Goal: Task Accomplishment & Management: Complete application form

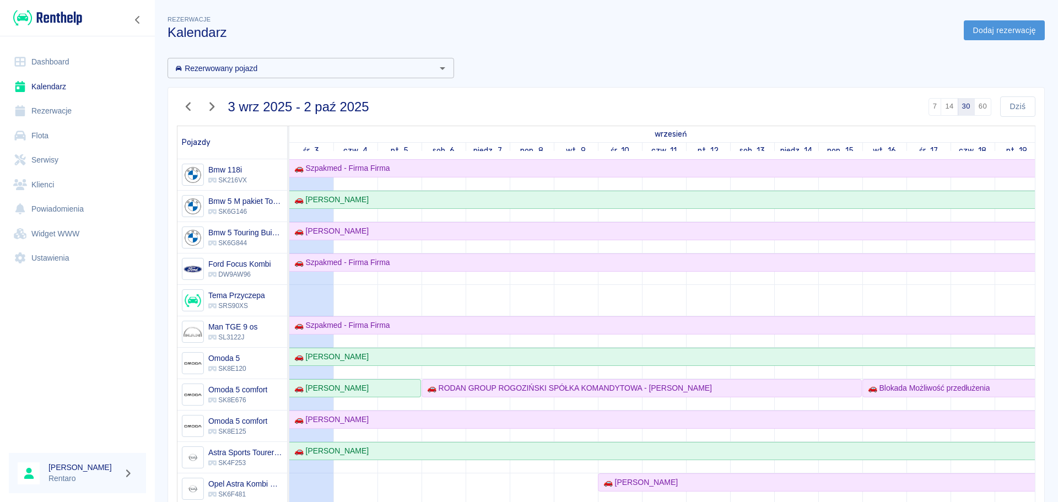
click at [989, 35] on link "Dodaj rezerwację" at bounding box center [1004, 30] width 81 height 20
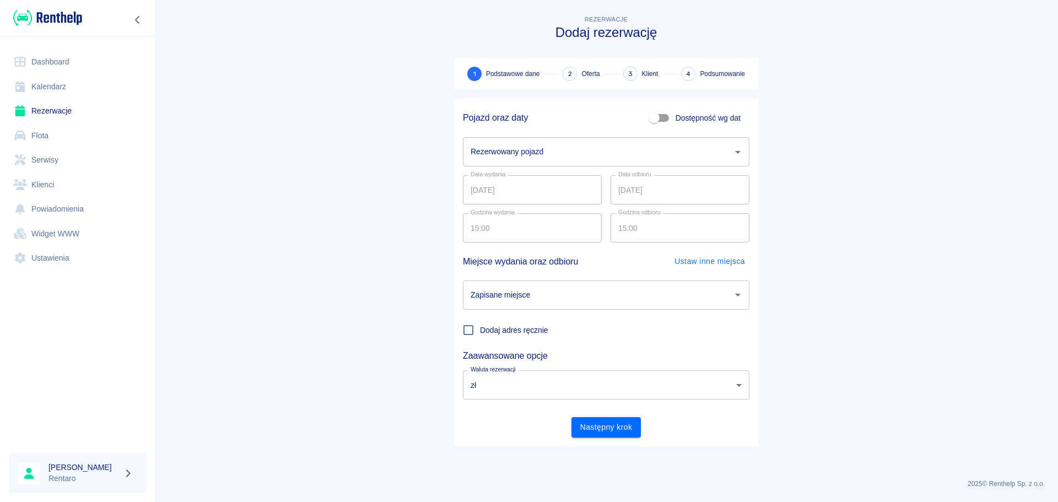
click at [677, 117] on span "Dostępność wg dat" at bounding box center [708, 118] width 65 height 12
click at [677, 117] on input "Dostępność wg dat" at bounding box center [654, 117] width 63 height 21
checkbox input "true"
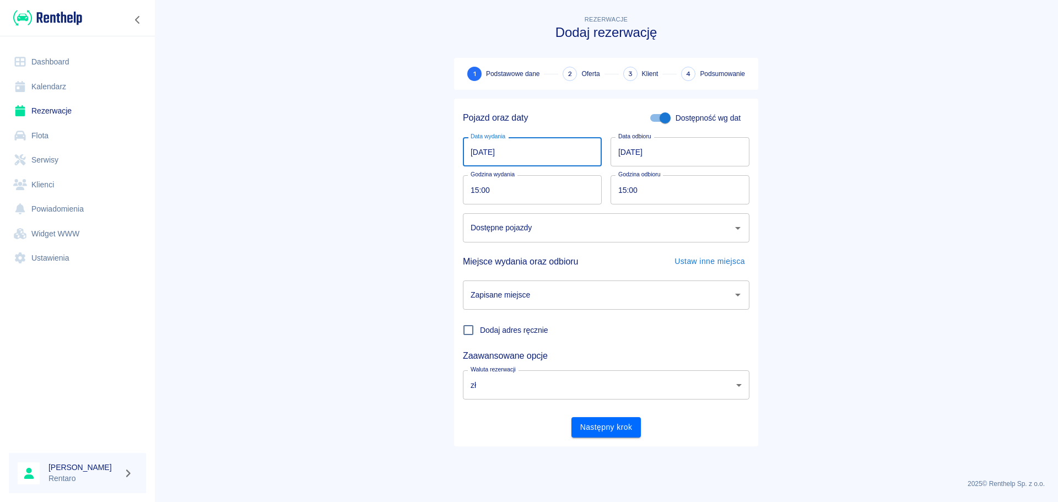
click at [538, 147] on input "[DATE]" at bounding box center [532, 151] width 139 height 29
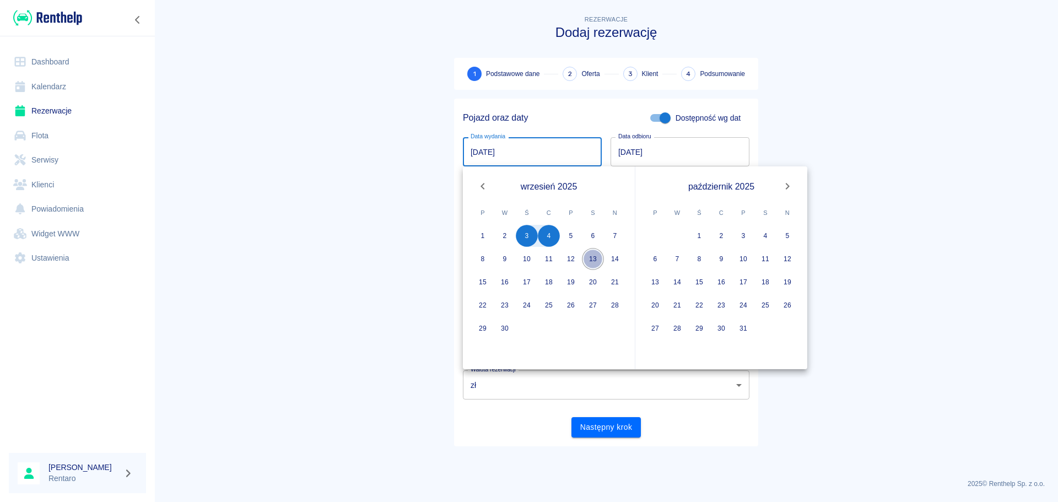
click at [591, 261] on button "13" at bounding box center [593, 259] width 22 height 22
type input "[DATE]"
type input "DD.MM.YYYY"
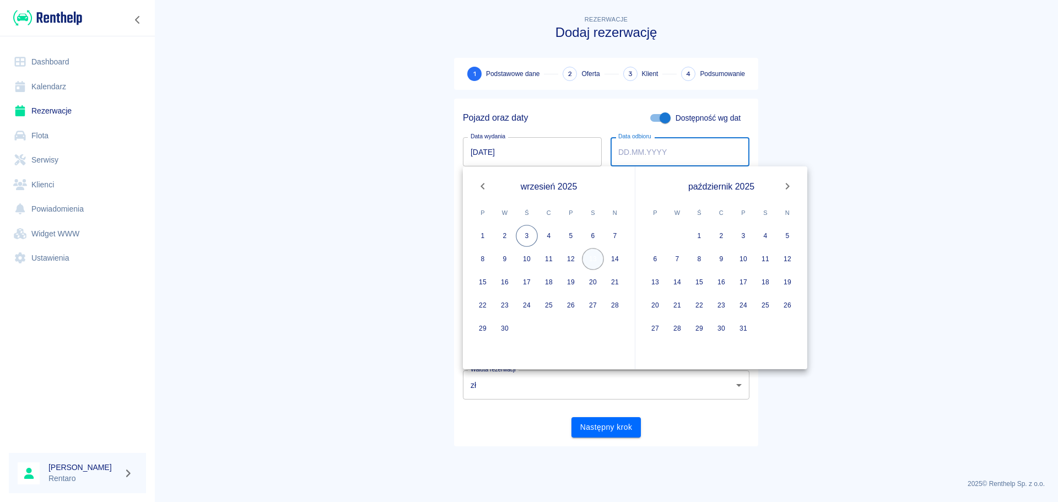
click at [595, 259] on button "13" at bounding box center [593, 259] width 22 height 22
type input "[DATE]"
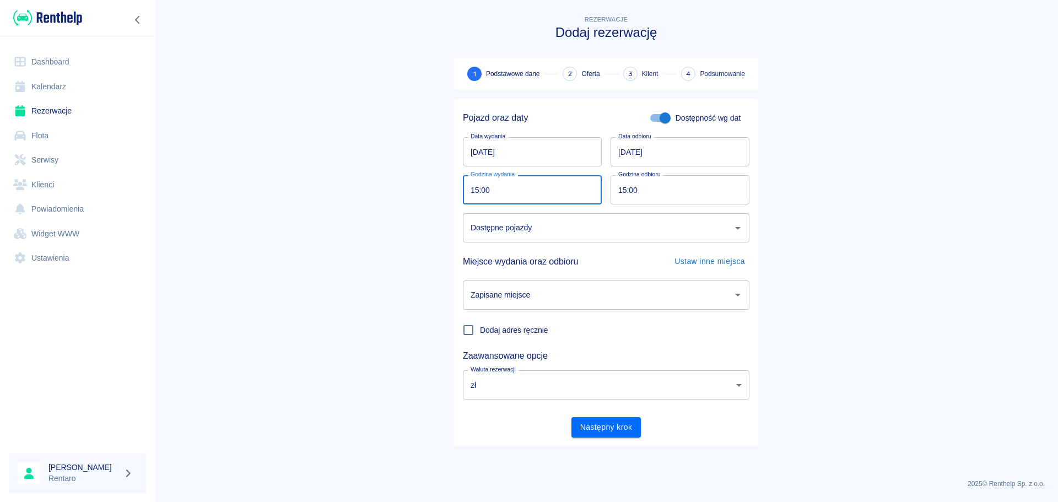
click at [497, 193] on input "15:00" at bounding box center [528, 189] width 131 height 29
type input "14:00"
click at [620, 189] on input "15:00" at bounding box center [676, 189] width 131 height 29
click at [567, 240] on div "Dostępne pojazdy" at bounding box center [606, 227] width 287 height 29
type input "17:00"
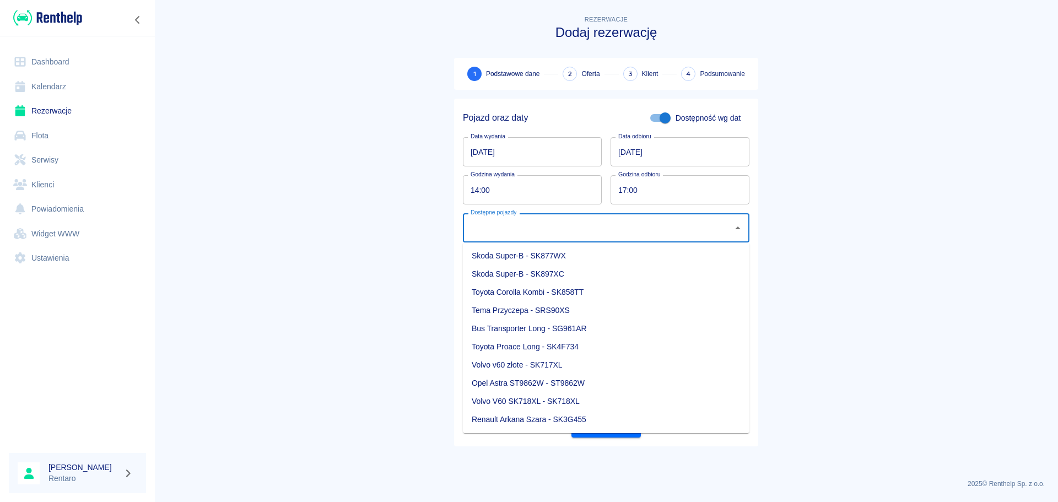
click at [917, 146] on main "Rezerwacje Dodaj rezerwację 1 Podstawowe dane 2 Oferta 3 Klient 4 Podsumowanie …" at bounding box center [606, 241] width 904 height 457
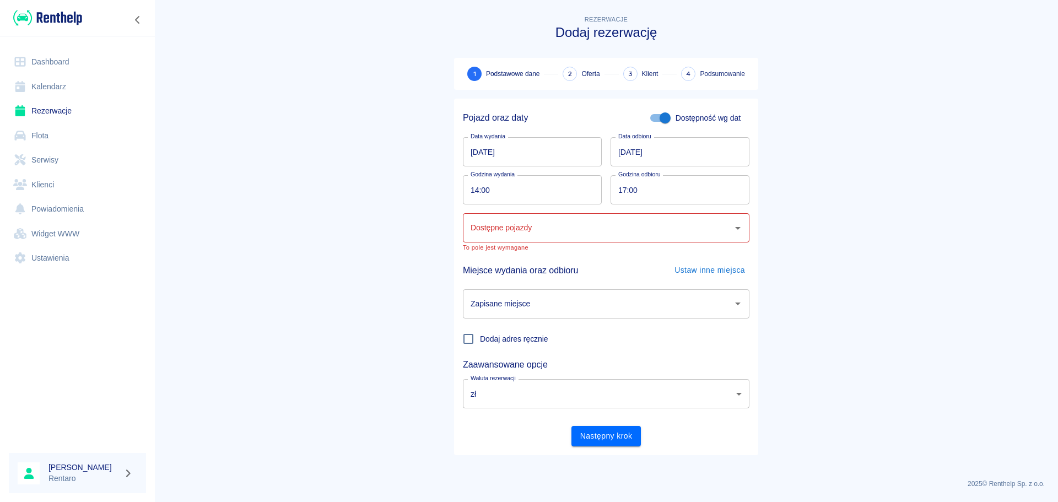
click at [663, 232] on input "Dostępne pojazdy" at bounding box center [598, 227] width 260 height 19
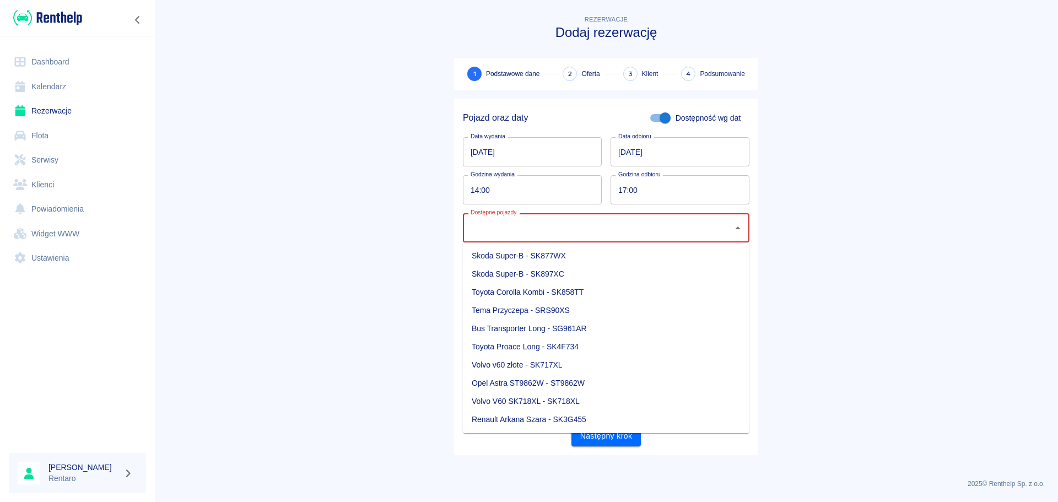
click at [591, 346] on li "Toyota Proace Long - SK4F734" at bounding box center [606, 347] width 287 height 18
type input "Toyota Proace Long - SK4F734"
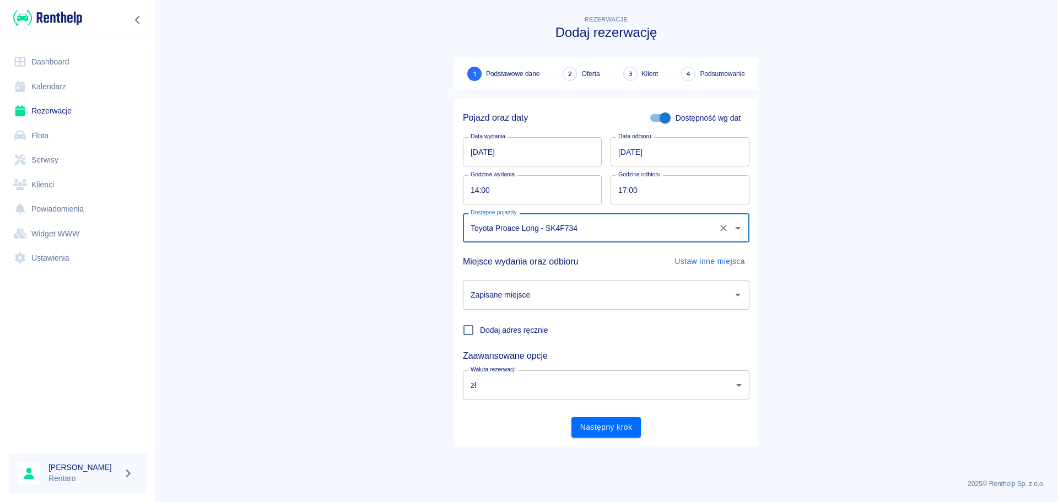
click at [545, 274] on div "Zapisane miejsce Zapisane miejsce" at bounding box center [601, 291] width 295 height 38
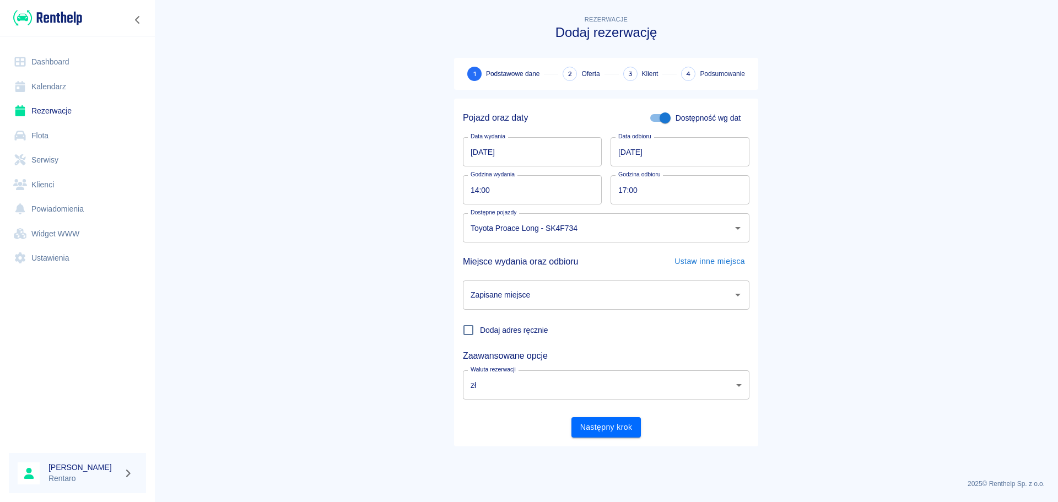
click at [540, 298] on input "Zapisane miejsce" at bounding box center [598, 295] width 260 height 19
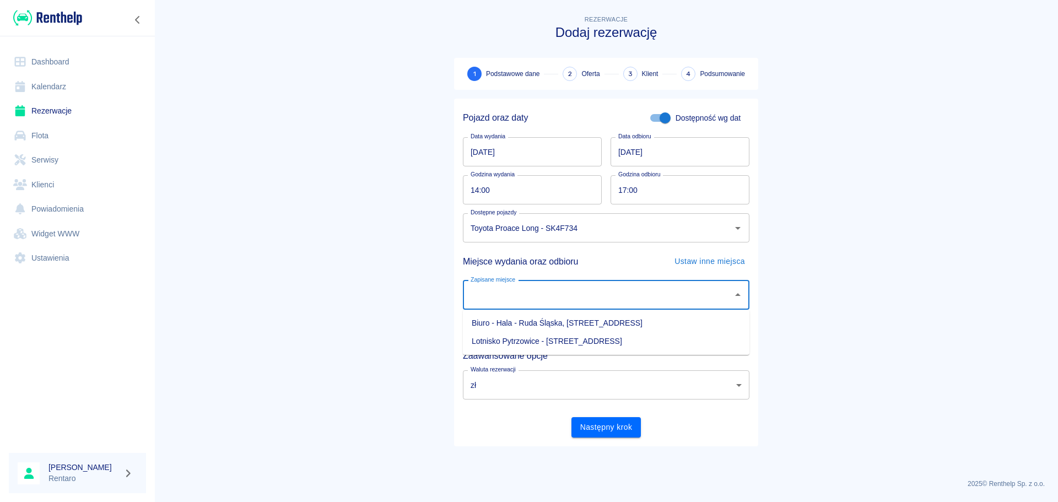
click at [541, 322] on li "Biuro - Hala - Ruda Śląska, [STREET_ADDRESS]" at bounding box center [606, 323] width 287 height 18
type input "Biuro - Hala - Ruda Śląska, [STREET_ADDRESS]"
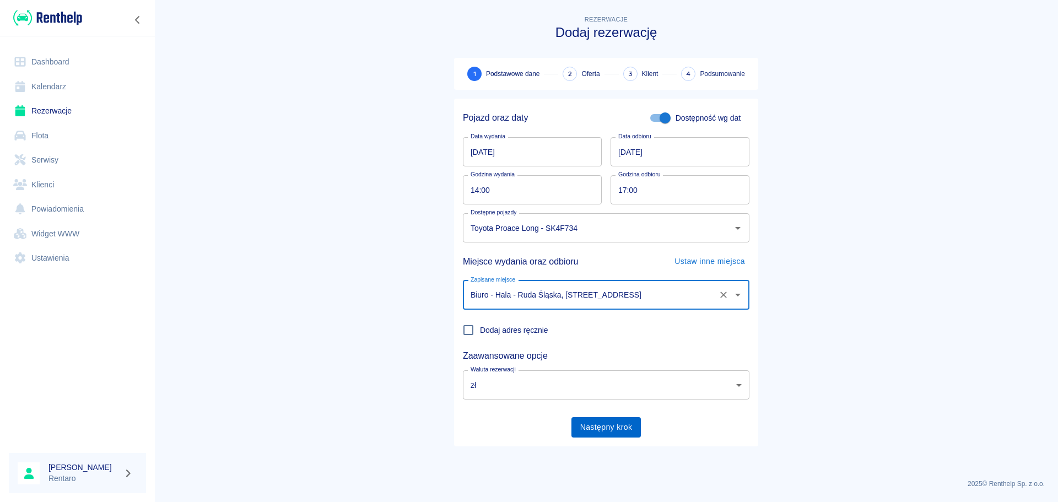
click at [609, 424] on button "Następny krok" at bounding box center [607, 427] width 70 height 20
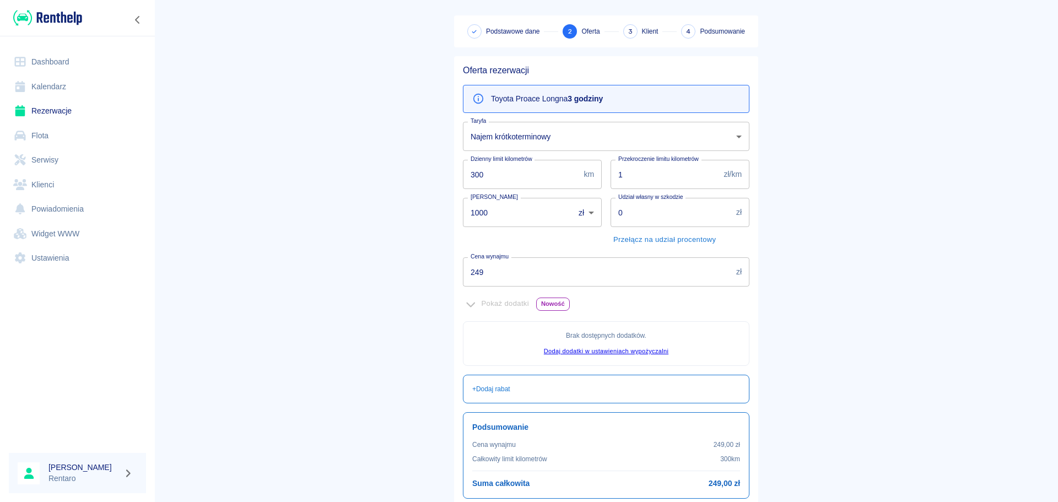
scroll to position [134, 0]
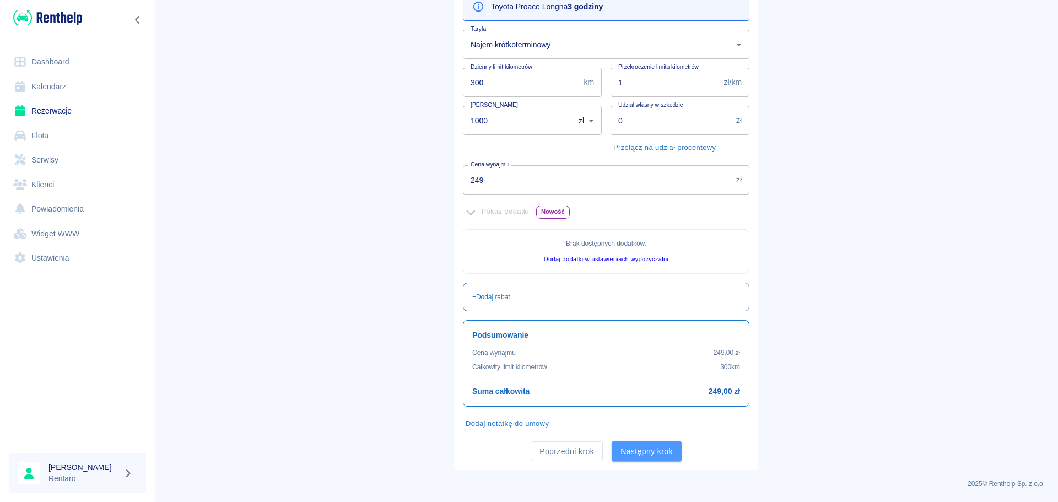
click at [645, 454] on button "Następny krok" at bounding box center [647, 451] width 70 height 20
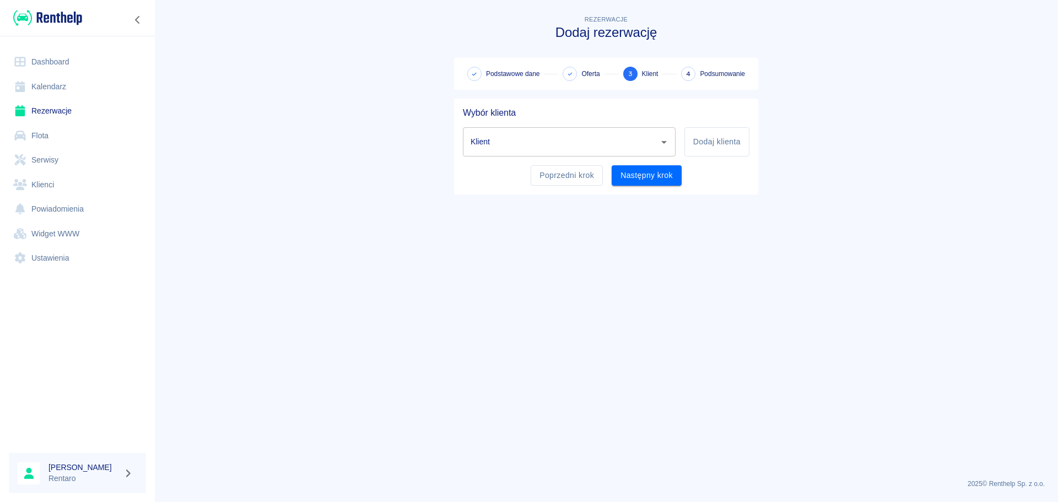
click at [522, 140] on input "Klient" at bounding box center [561, 141] width 186 height 19
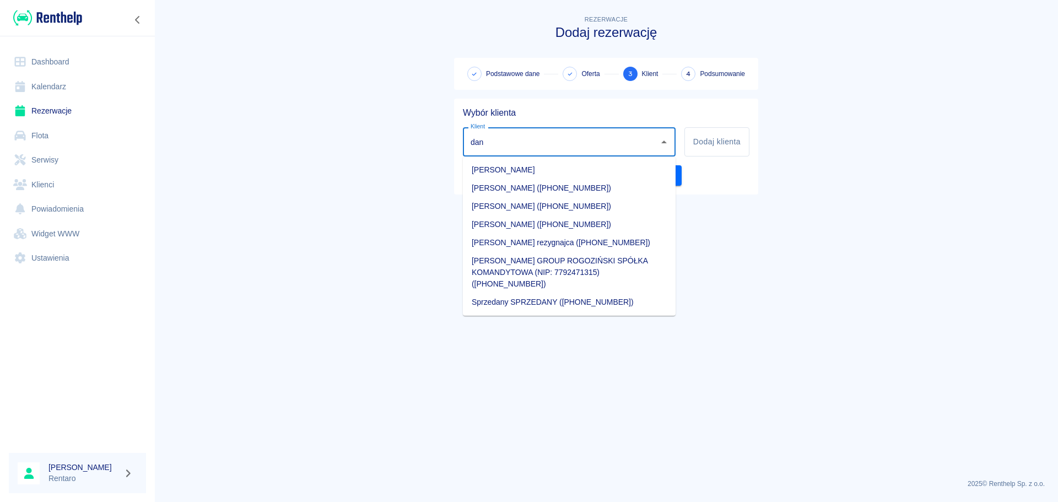
click at [543, 187] on li "[PERSON_NAME] ([PHONE_NUMBER])" at bounding box center [569, 188] width 213 height 18
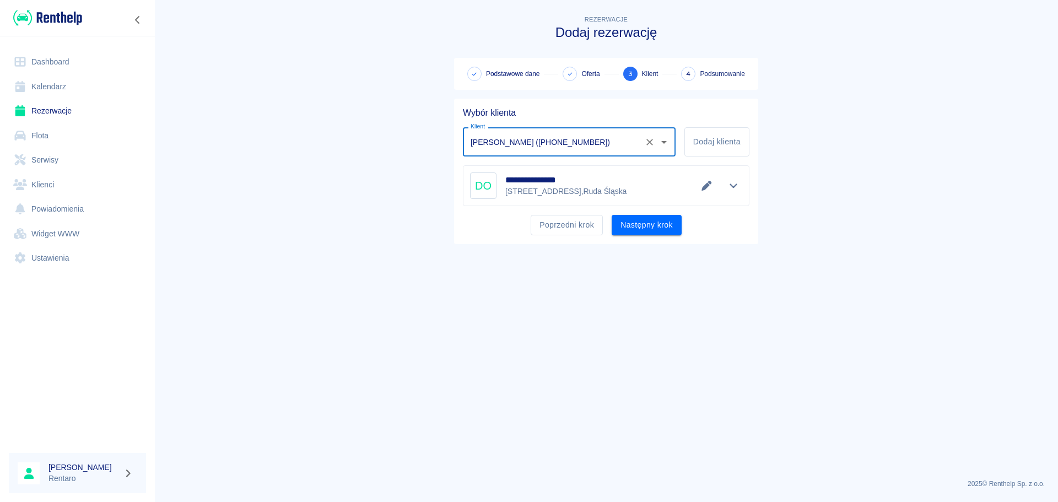
type input "[PERSON_NAME] ([PHONE_NUMBER])"
click at [638, 224] on button "Następny krok" at bounding box center [647, 225] width 70 height 20
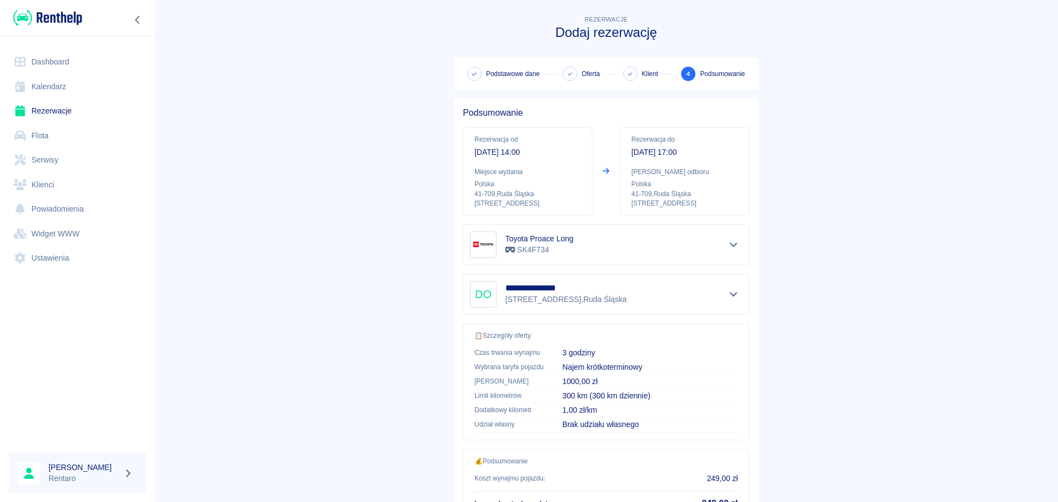
scroll to position [93, 0]
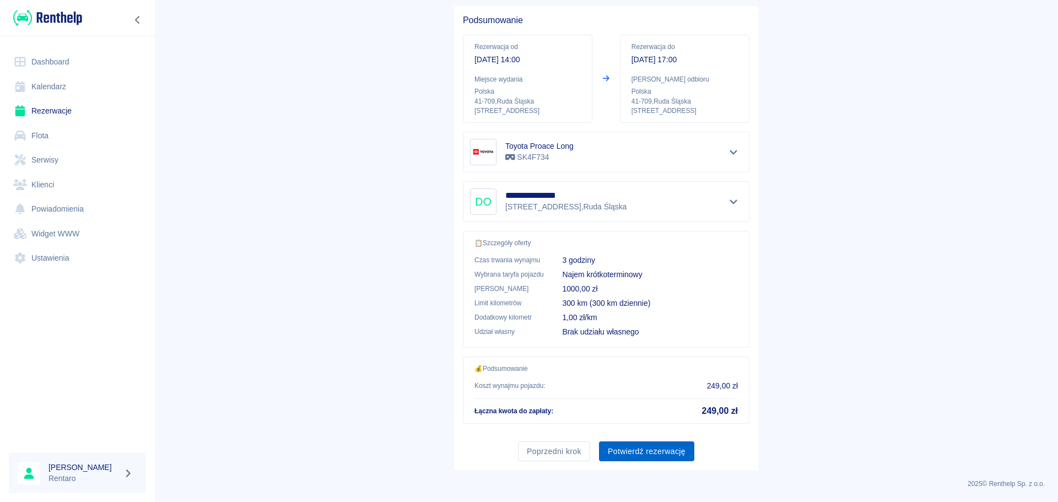
click at [656, 450] on button "Potwierdź rezerwację" at bounding box center [646, 451] width 95 height 20
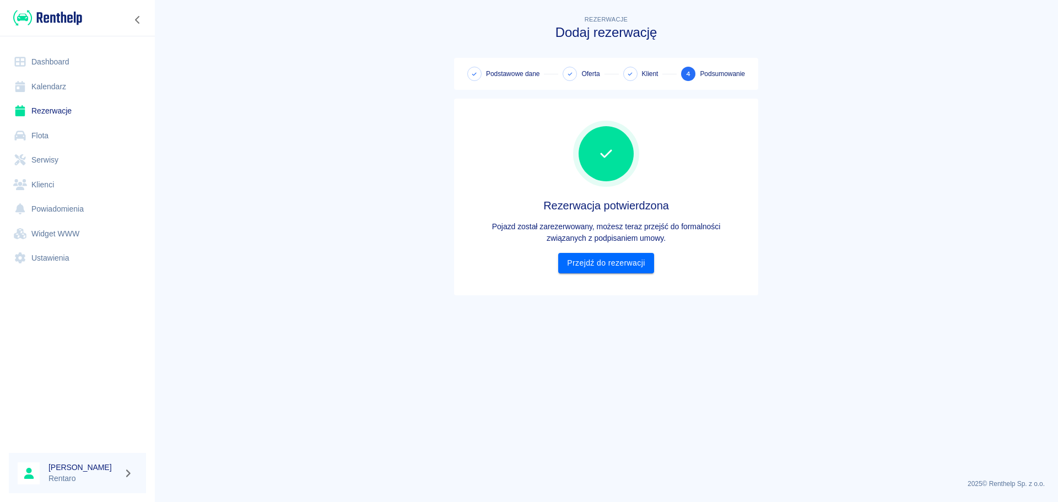
scroll to position [0, 0]
click at [609, 260] on link "Przejdź do rezerwacji" at bounding box center [605, 263] width 95 height 20
